Goal: Communication & Community: Connect with others

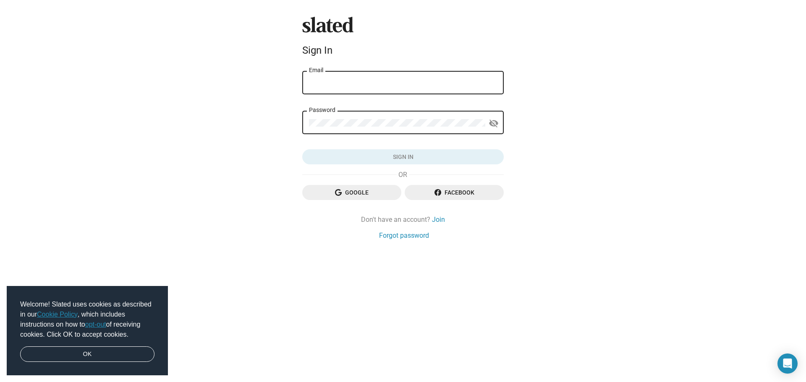
click at [331, 83] on input "Email" at bounding box center [403, 83] width 188 height 8
type input "[PERSON_NAME][EMAIL_ADDRESS][DOMAIN_NAME]"
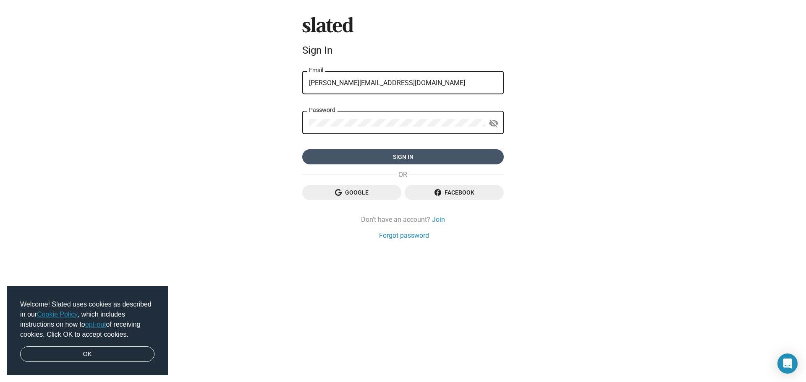
click at [400, 156] on span "Sign in" at bounding box center [403, 156] width 188 height 15
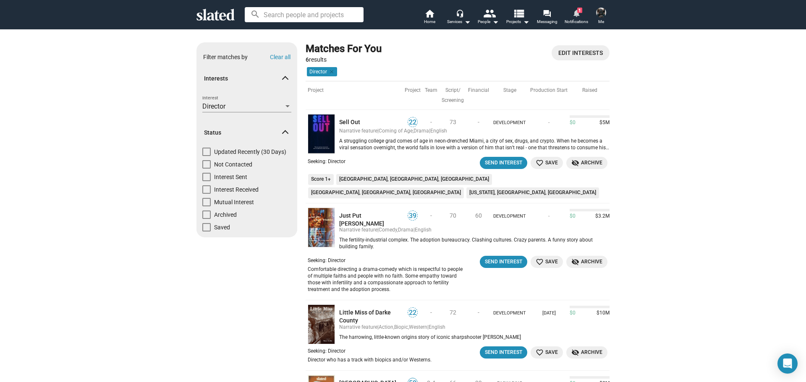
click at [577, 9] on mat-icon "notifications" at bounding box center [576, 13] width 8 height 8
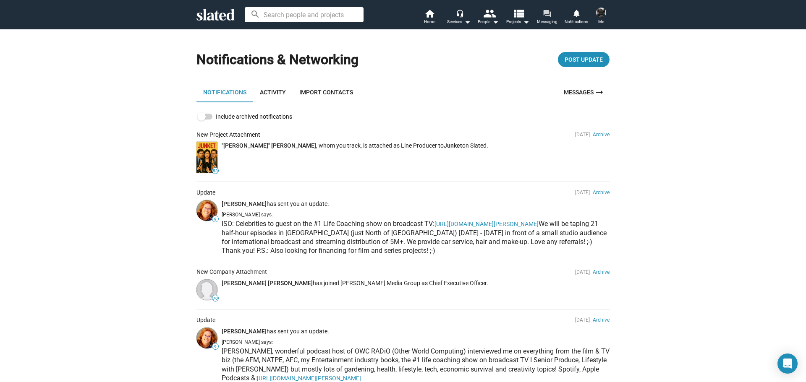
click at [549, 13] on mat-icon "forum" at bounding box center [547, 13] width 8 height 8
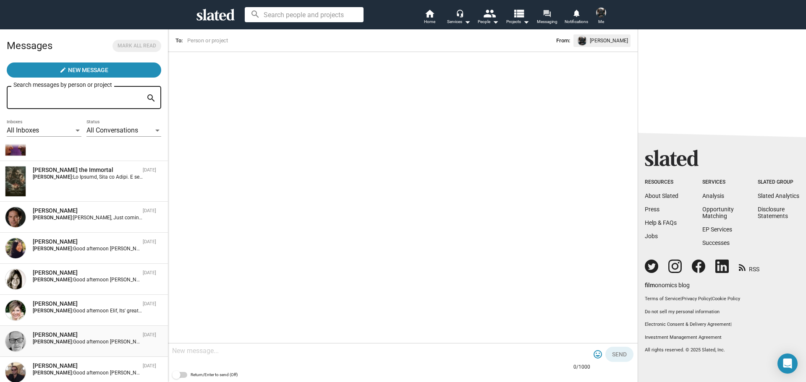
scroll to position [42, 0]
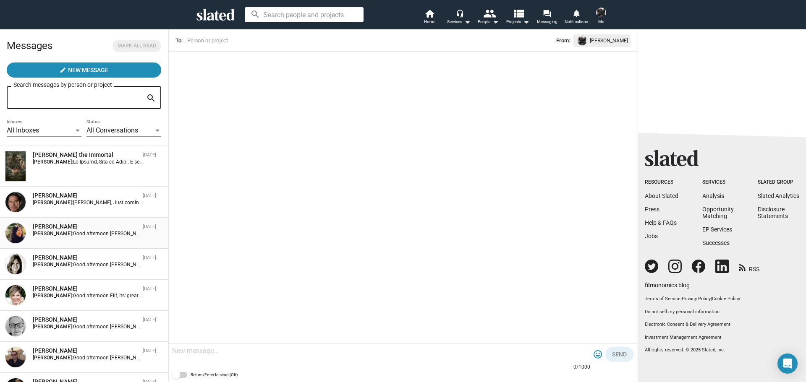
click at [39, 225] on div "Amy Lo" at bounding box center [86, 227] width 107 height 8
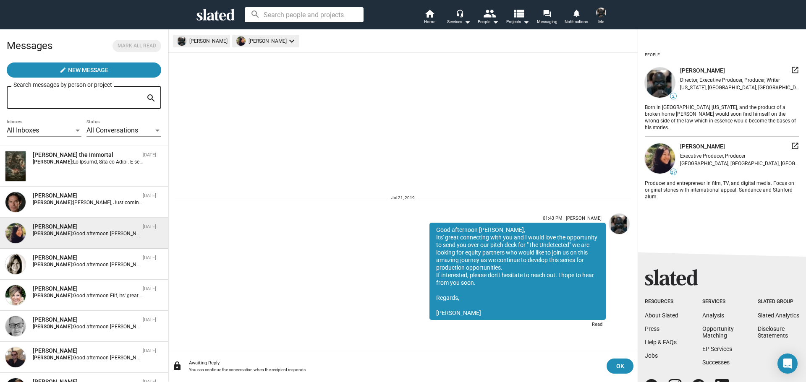
click at [670, 152] on img at bounding box center [660, 159] width 30 height 30
